Goal: Navigation & Orientation: Find specific page/section

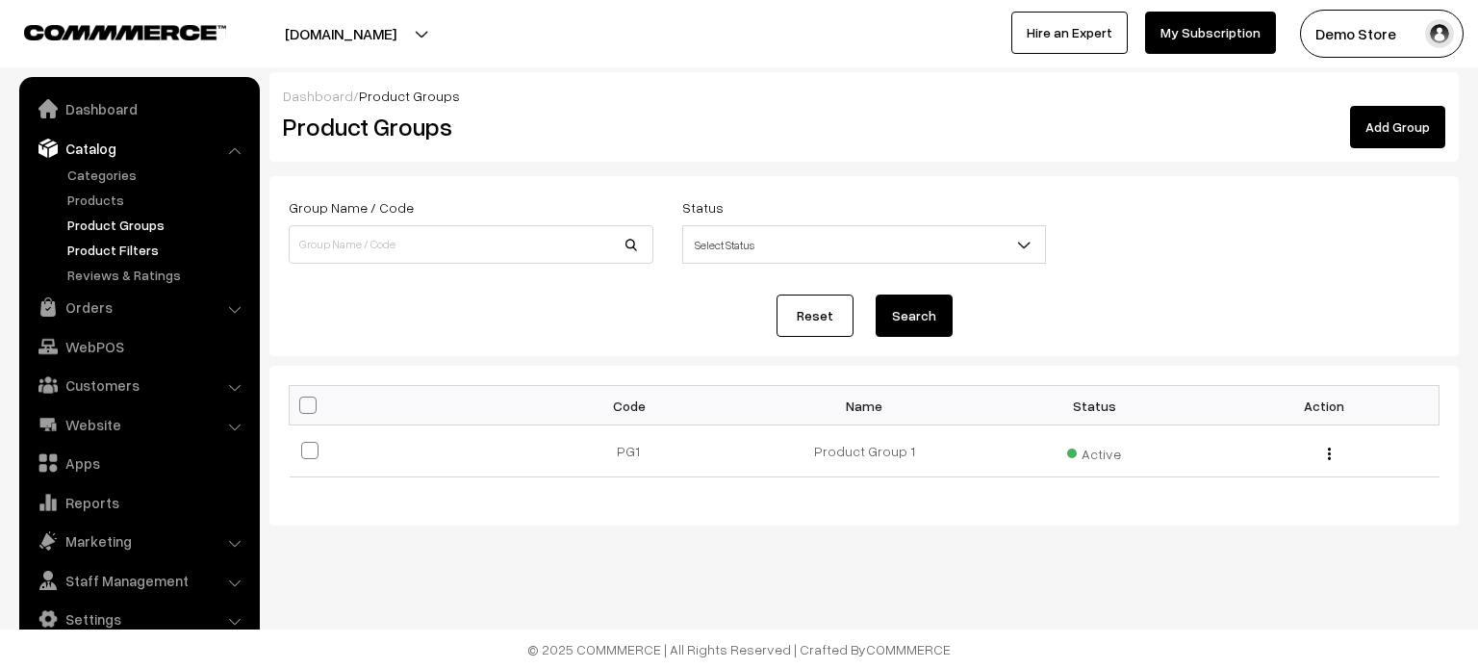
drag, startPoint x: 0, startPoint y: 0, endPoint x: 88, endPoint y: 249, distance: 264.2
click at [88, 249] on link "Product Filters" at bounding box center [158, 250] width 191 height 20
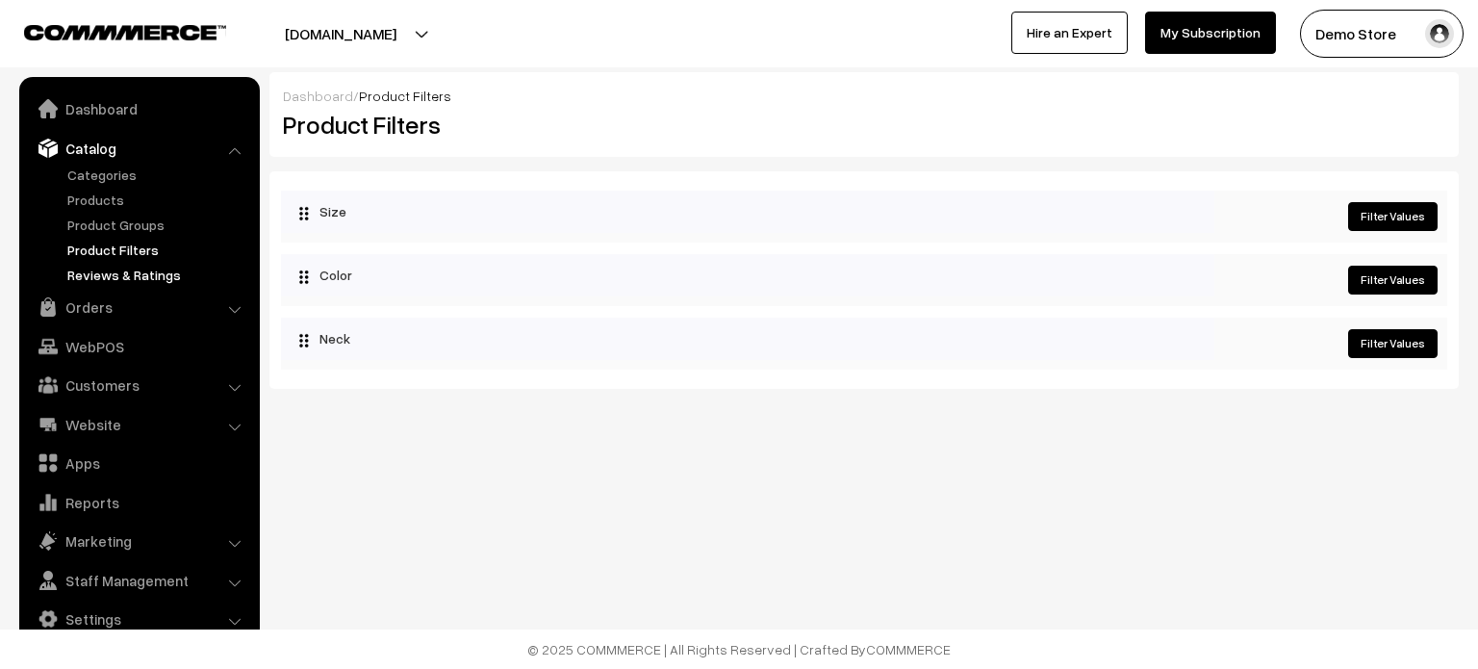
click at [115, 282] on link "Reviews & Ratings" at bounding box center [158, 275] width 191 height 20
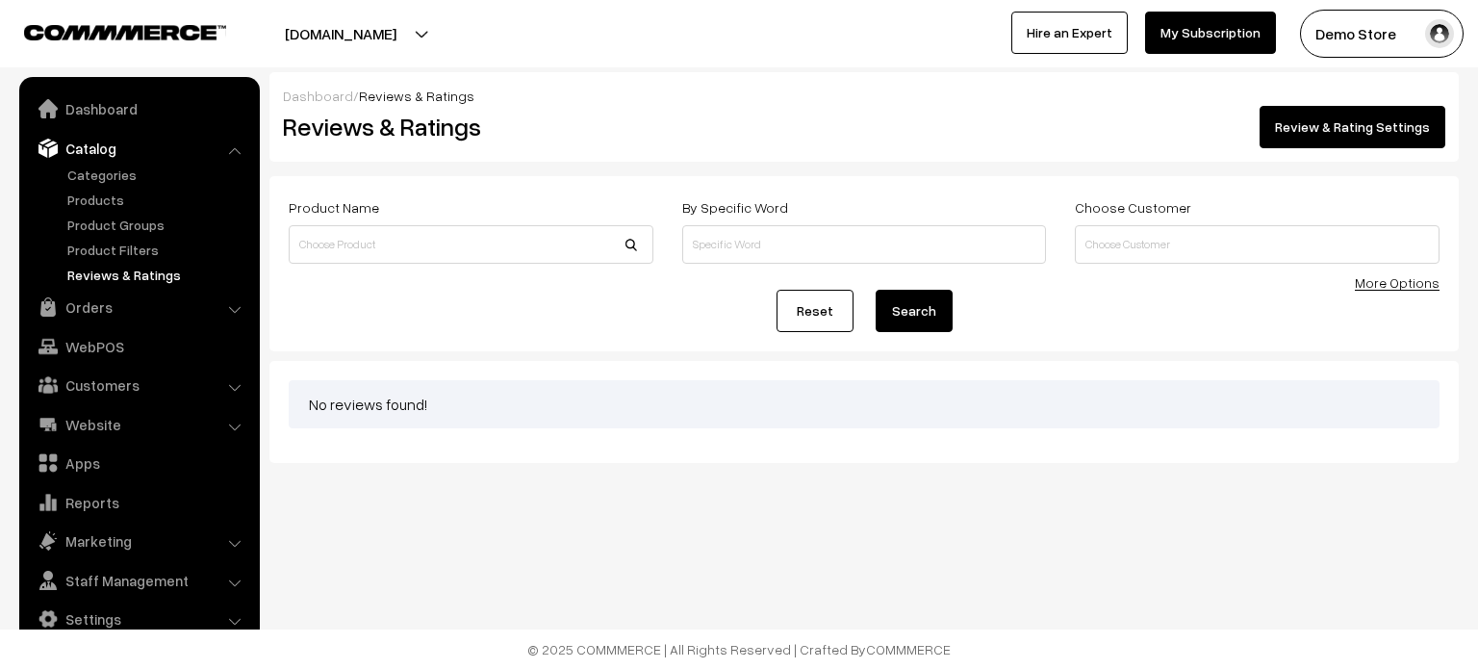
click at [1372, 124] on link "Review & Rating Settings" at bounding box center [1353, 127] width 186 height 42
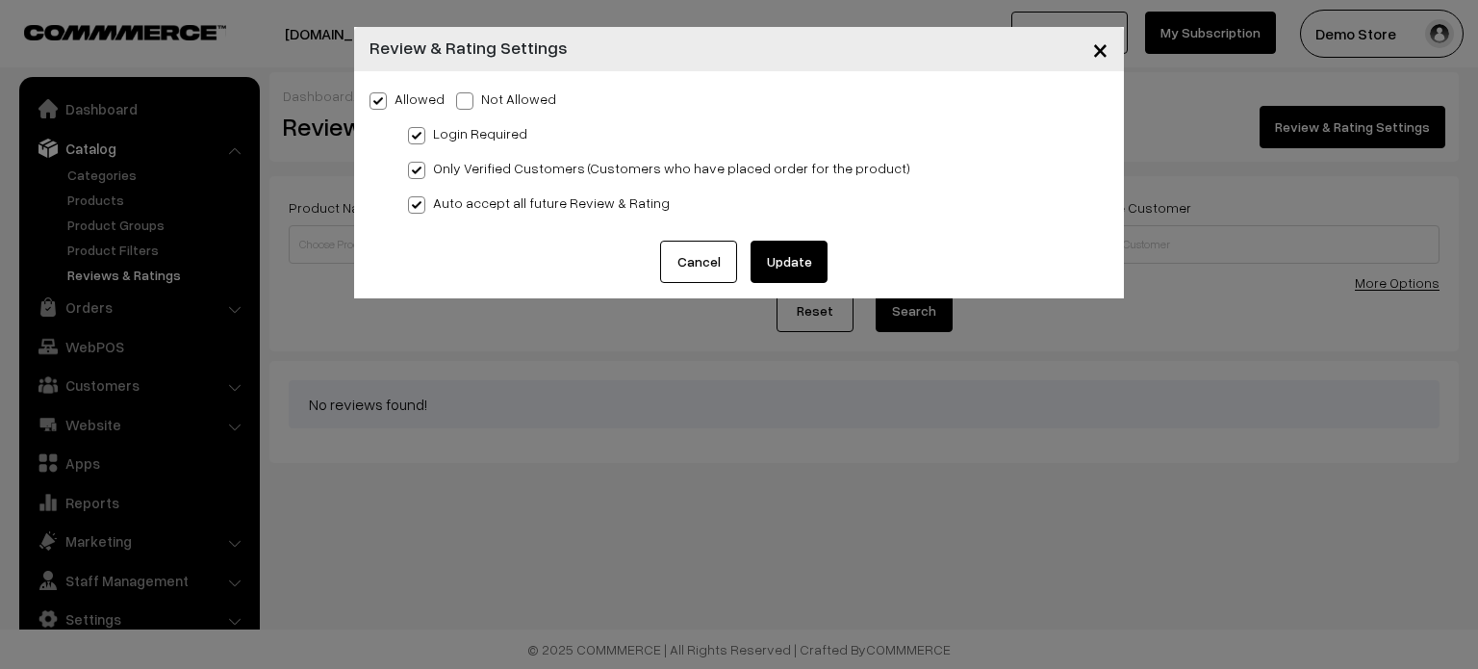
click at [691, 259] on button "Cancel" at bounding box center [698, 262] width 77 height 42
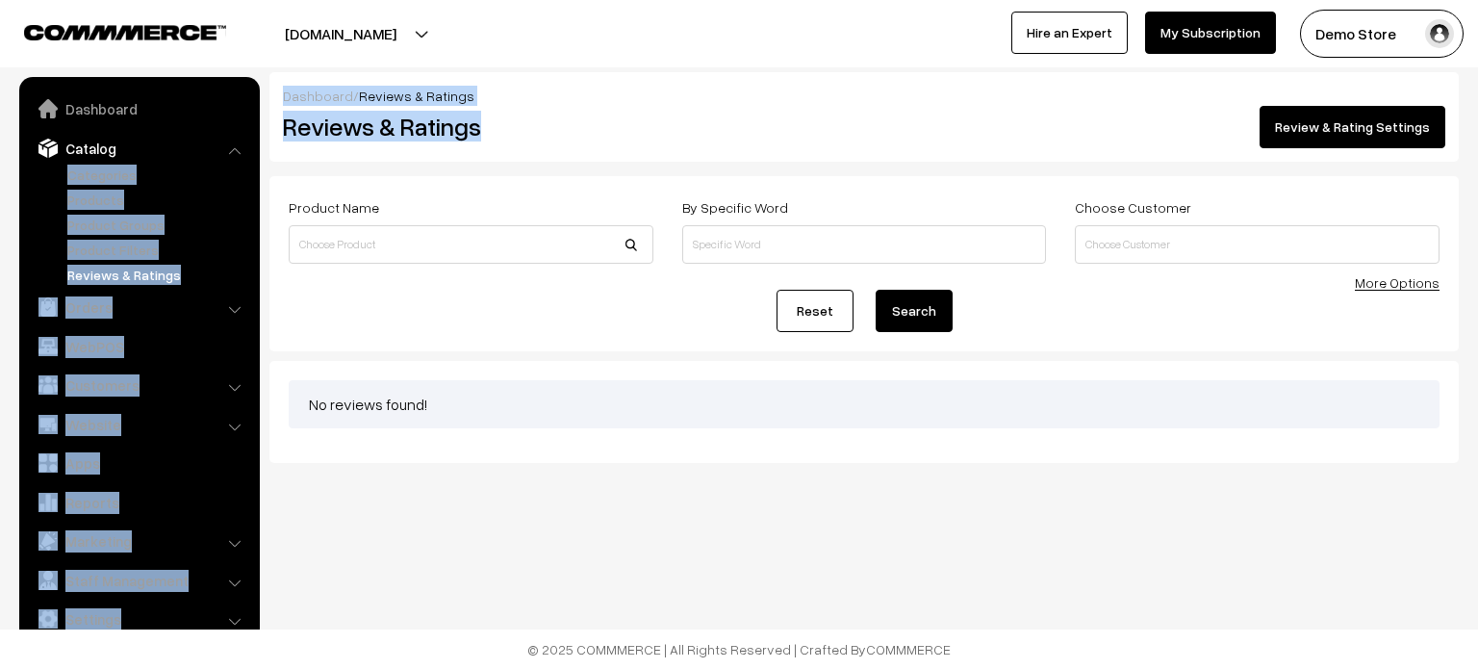
drag, startPoint x: 493, startPoint y: 126, endPoint x: 255, endPoint y: 139, distance: 238.0
click at [255, 139] on body "Thank you for showing interest. Our team will call you shortly. Close demostore…" at bounding box center [739, 334] width 1478 height 669
click at [255, 139] on ul "Dashboard Catalog" at bounding box center [139, 366] width 241 height 578
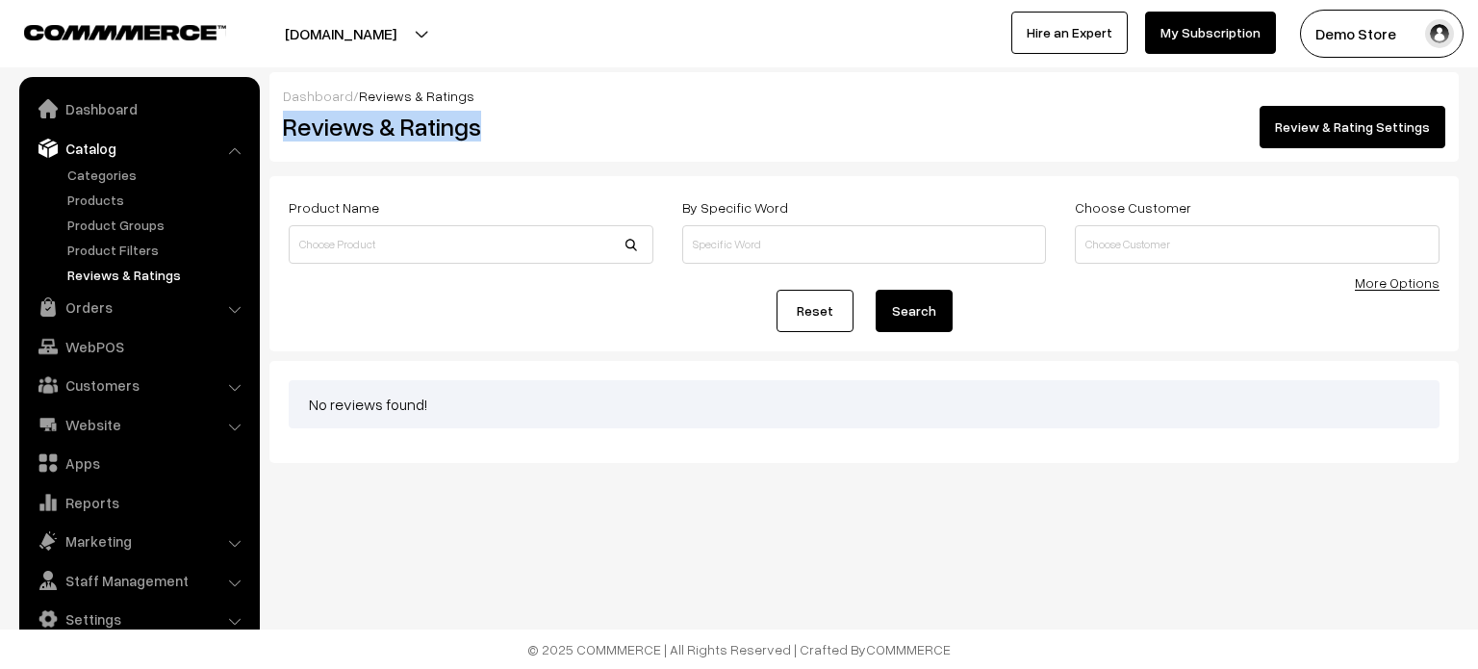
drag, startPoint x: 271, startPoint y: 134, endPoint x: 488, endPoint y: 141, distance: 216.6
click at [488, 141] on div "Reviews & Ratings" at bounding box center [466, 127] width 397 height 42
copy h2 "Reviews & Ratings"
click at [144, 580] on link "Staff Management" at bounding box center [138, 580] width 229 height 35
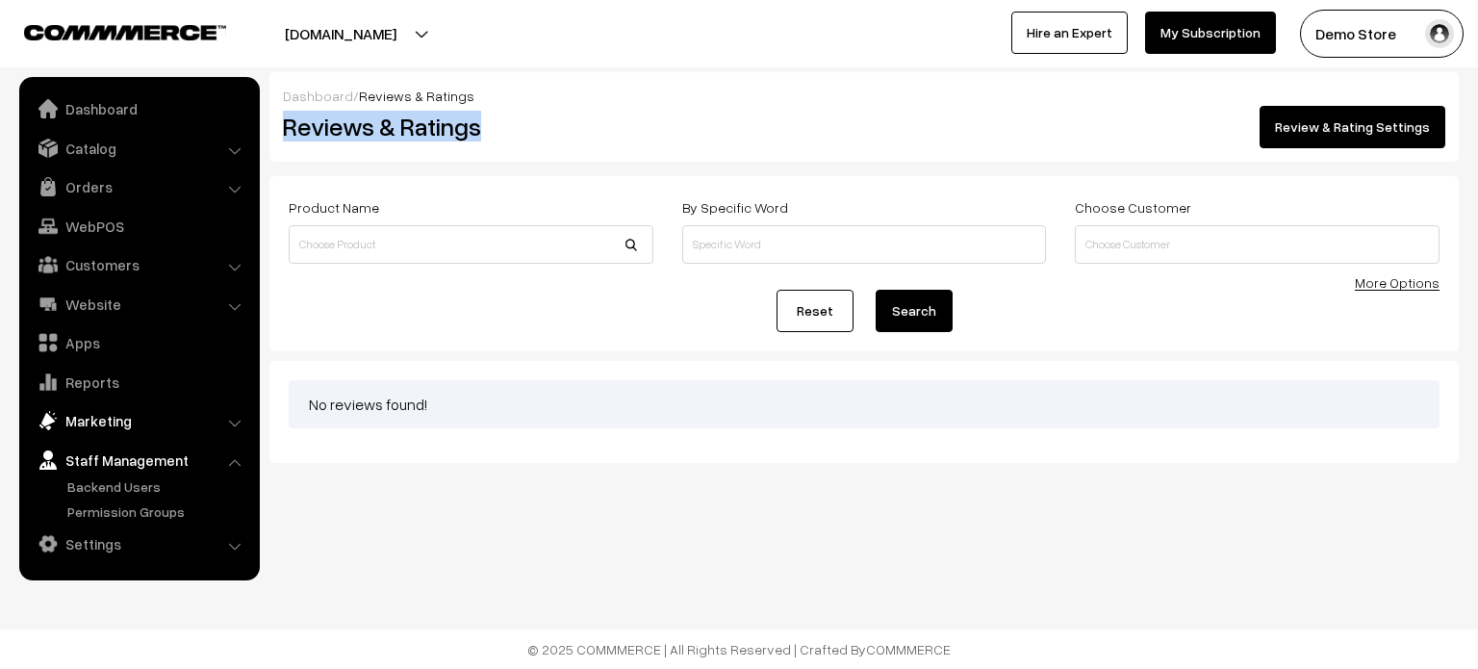
click at [115, 415] on link "Marketing" at bounding box center [138, 420] width 229 height 35
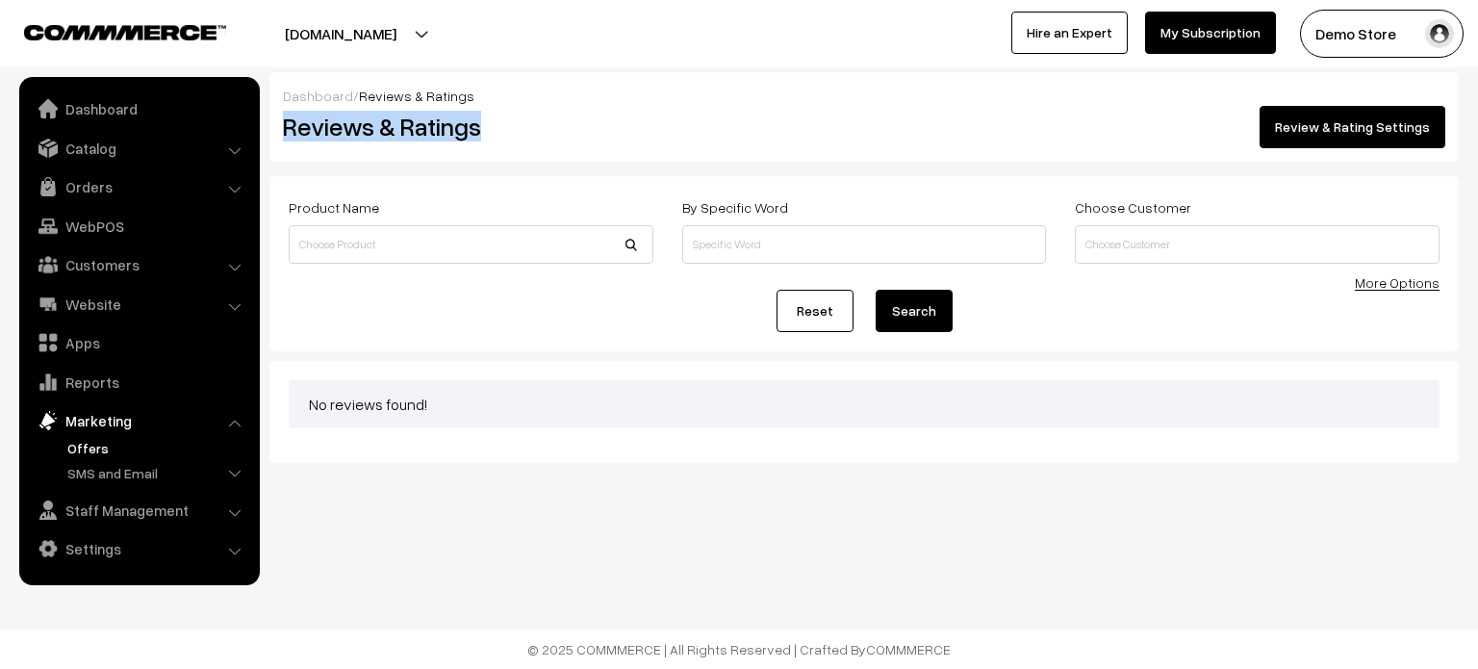
click at [81, 453] on link "Offers" at bounding box center [158, 448] width 191 height 20
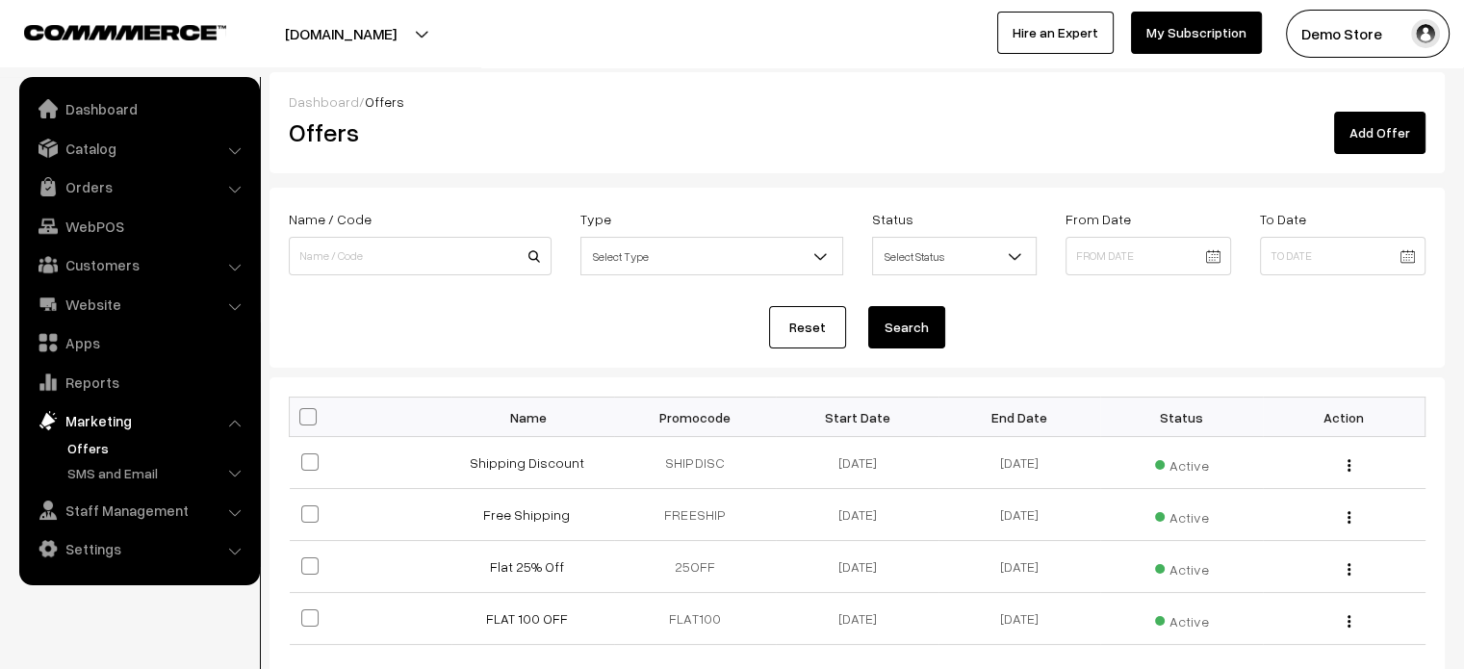
click at [331, 138] on h2 "Offers" at bounding box center [469, 132] width 360 height 30
copy h2 "Offers"
click at [85, 376] on link "Reports" at bounding box center [138, 382] width 229 height 35
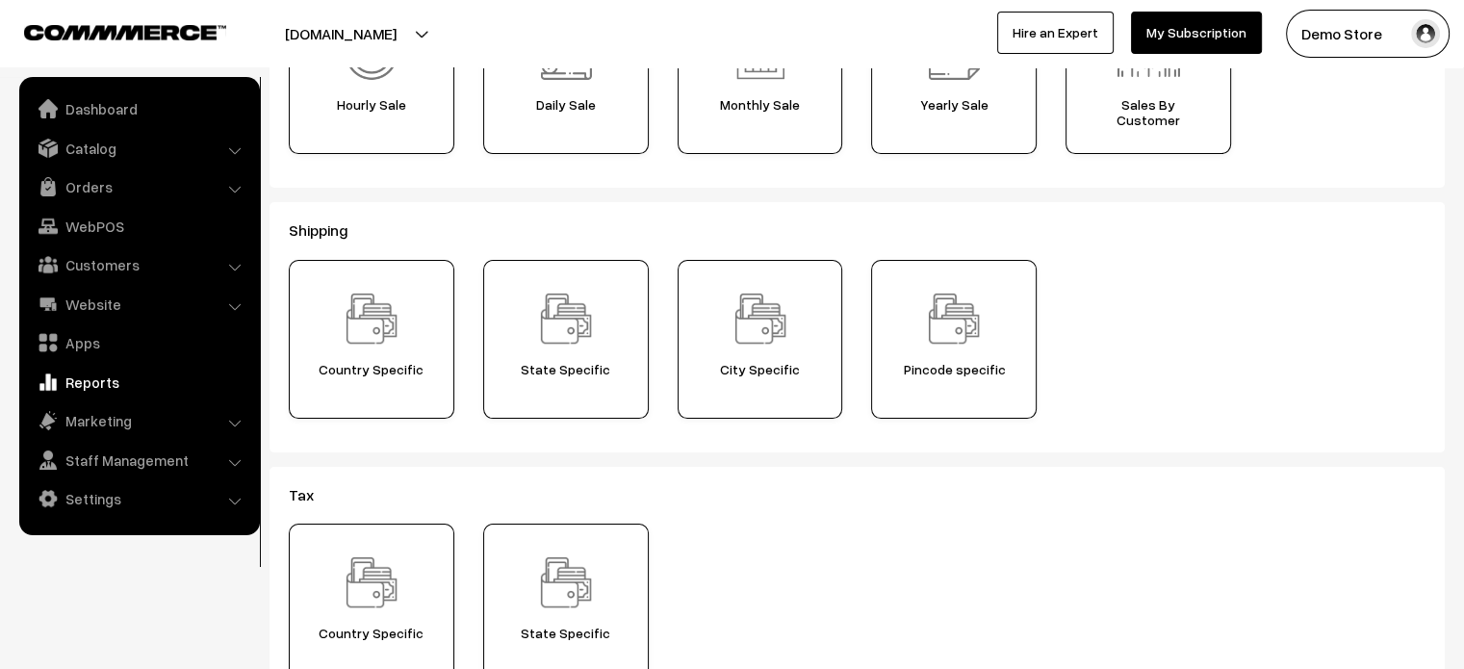
scroll to position [215, 0]
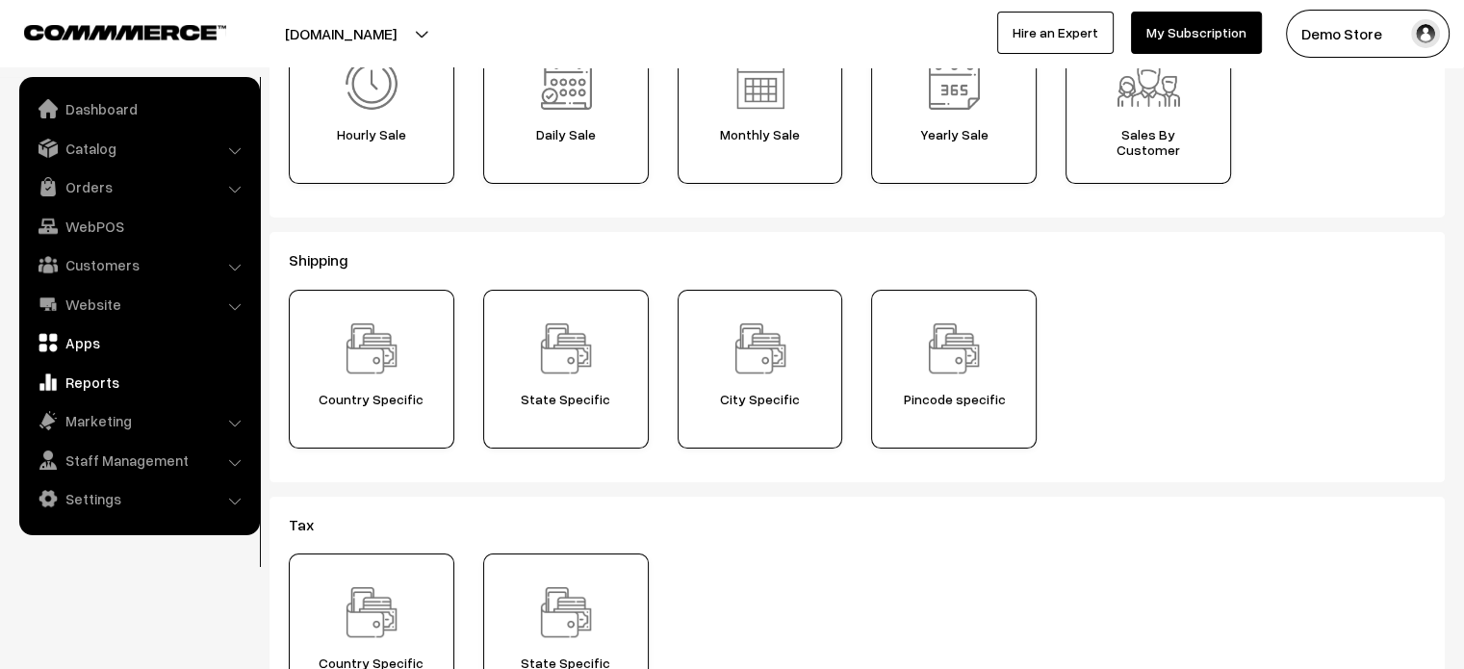
click at [91, 335] on link "Apps" at bounding box center [138, 342] width 229 height 35
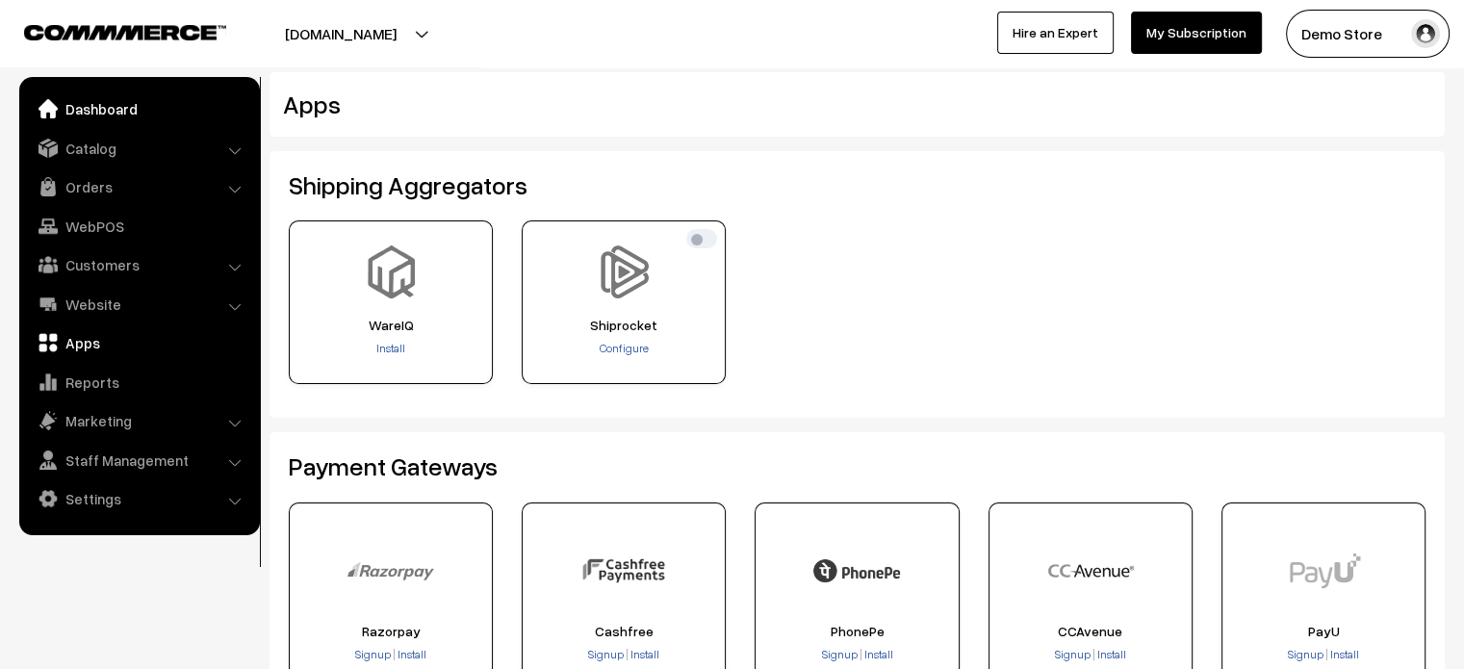
click at [128, 118] on link "Dashboard" at bounding box center [138, 108] width 229 height 35
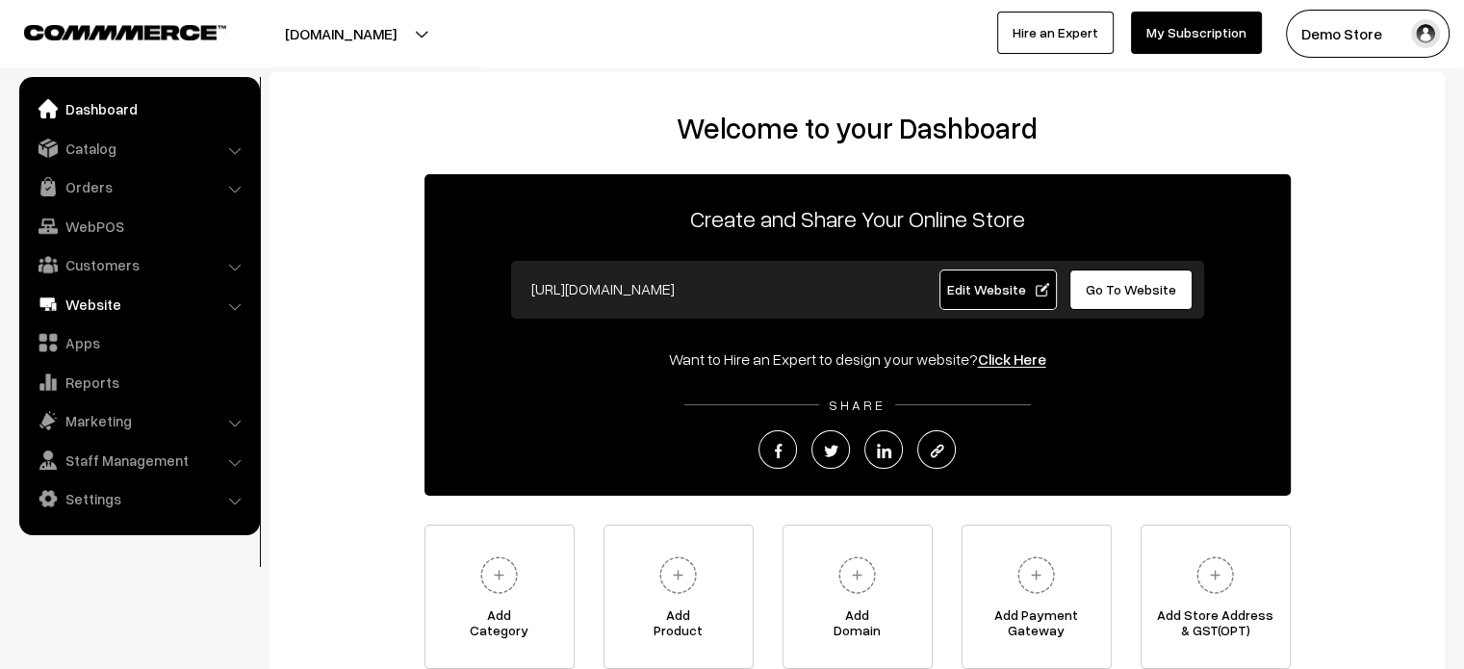
click at [116, 299] on link "Website" at bounding box center [138, 304] width 229 height 35
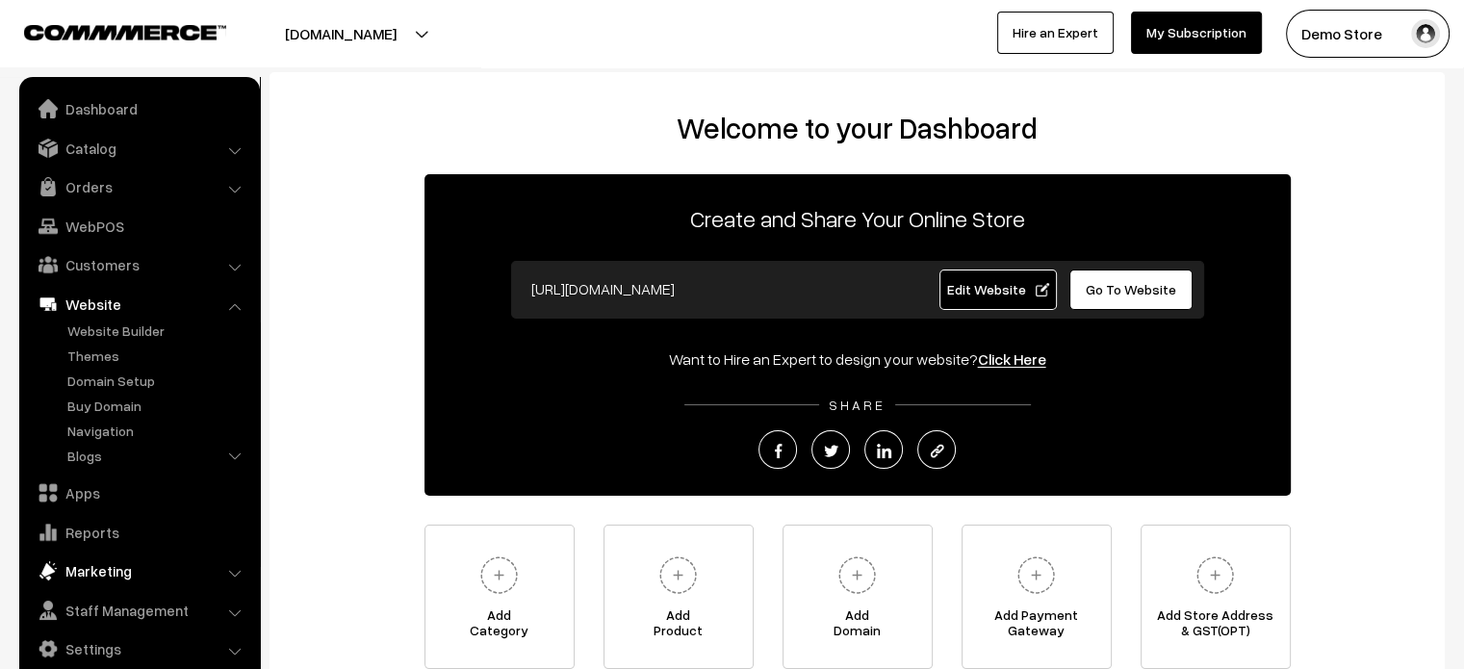
scroll to position [172, 0]
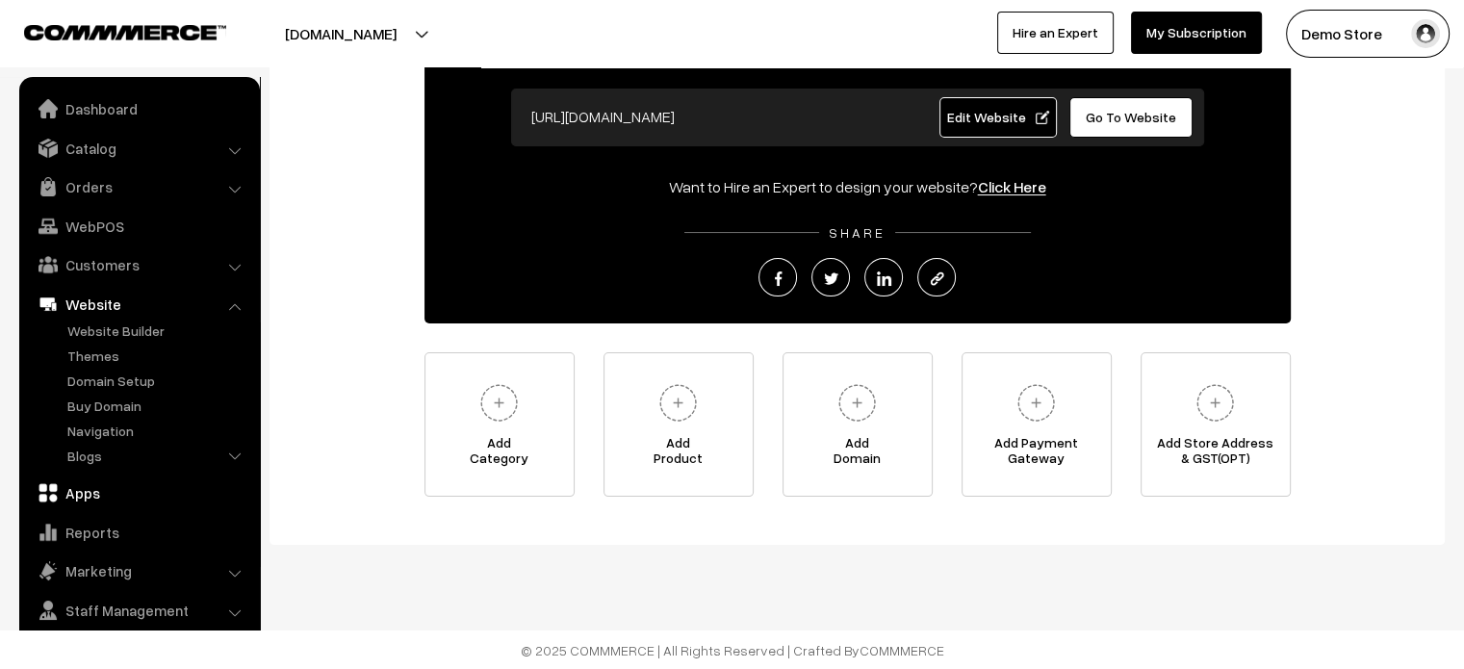
click at [79, 492] on link "Apps" at bounding box center [138, 492] width 229 height 35
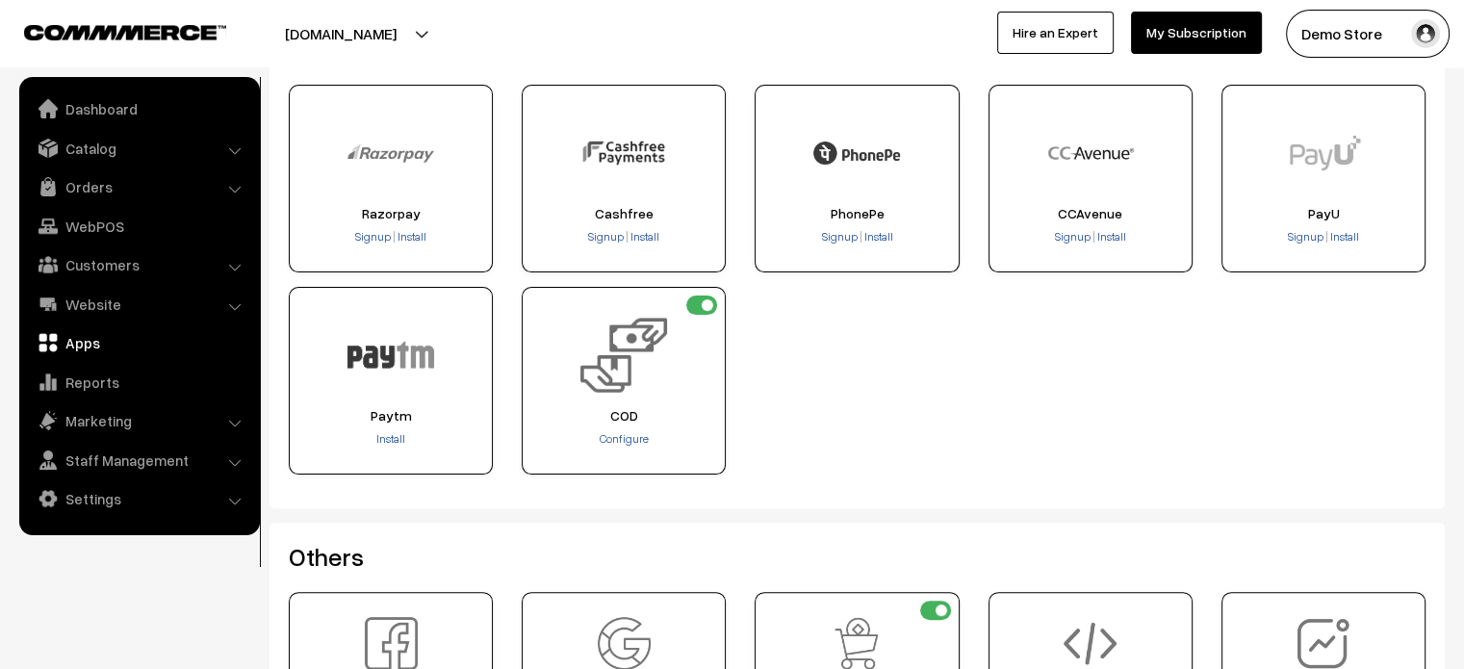
scroll to position [420, 0]
click at [410, 229] on span "Install" at bounding box center [411, 234] width 29 height 14
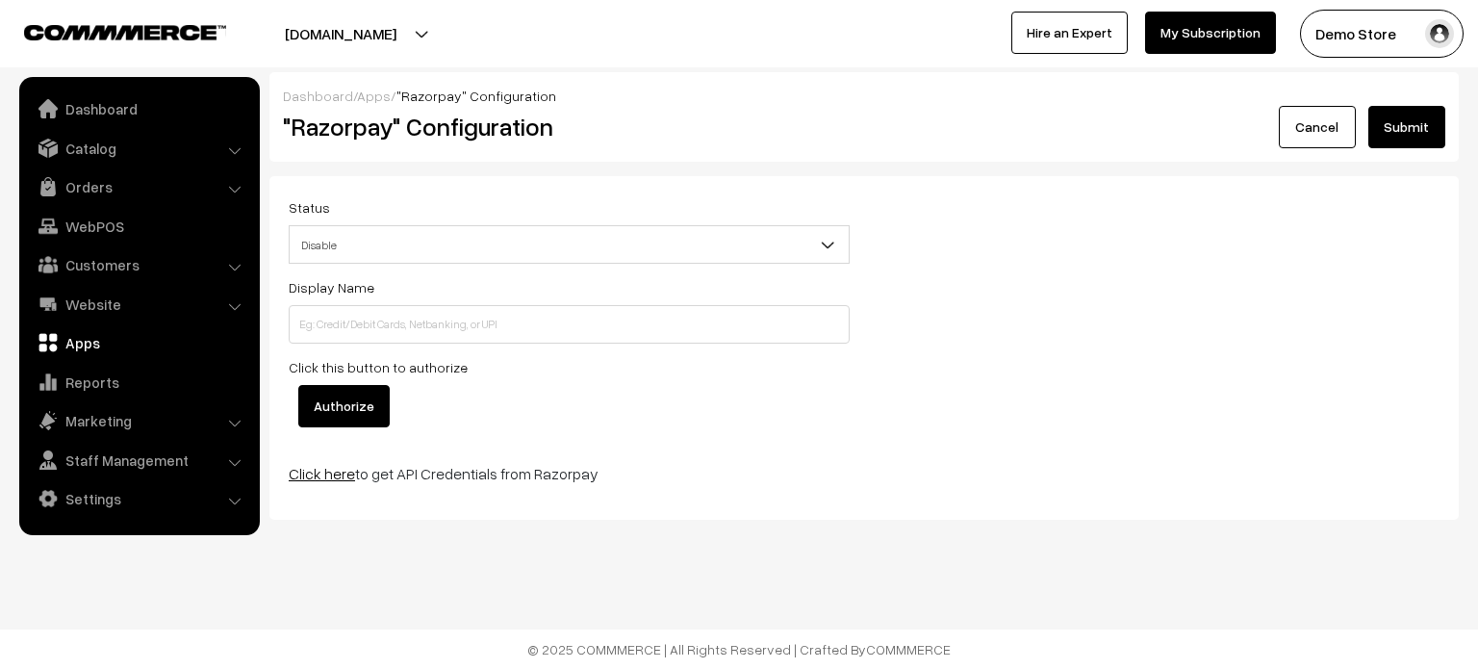
click at [322, 469] on link "Click here" at bounding box center [322, 473] width 66 height 19
click at [115, 111] on link "Dashboard" at bounding box center [138, 108] width 229 height 35
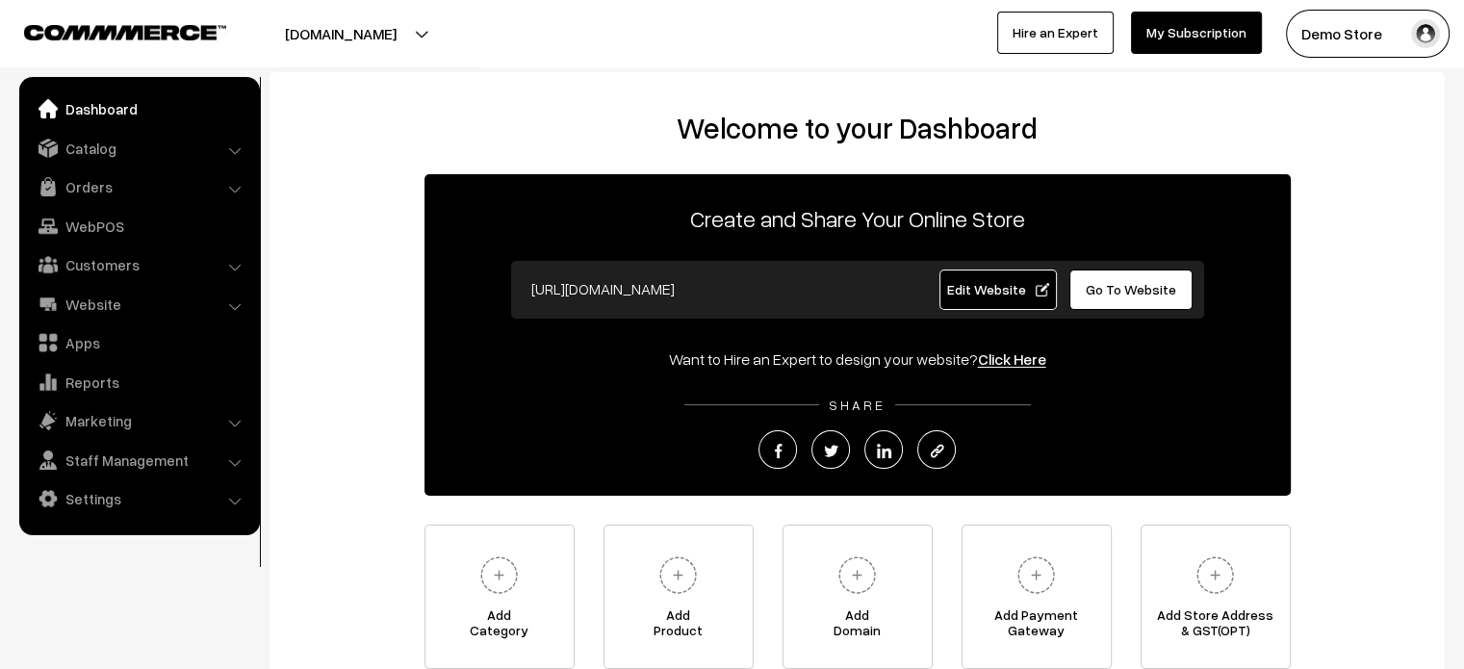
click at [943, 284] on link "Edit Website" at bounding box center [997, 289] width 117 height 40
